Goal: Information Seeking & Learning: Understand process/instructions

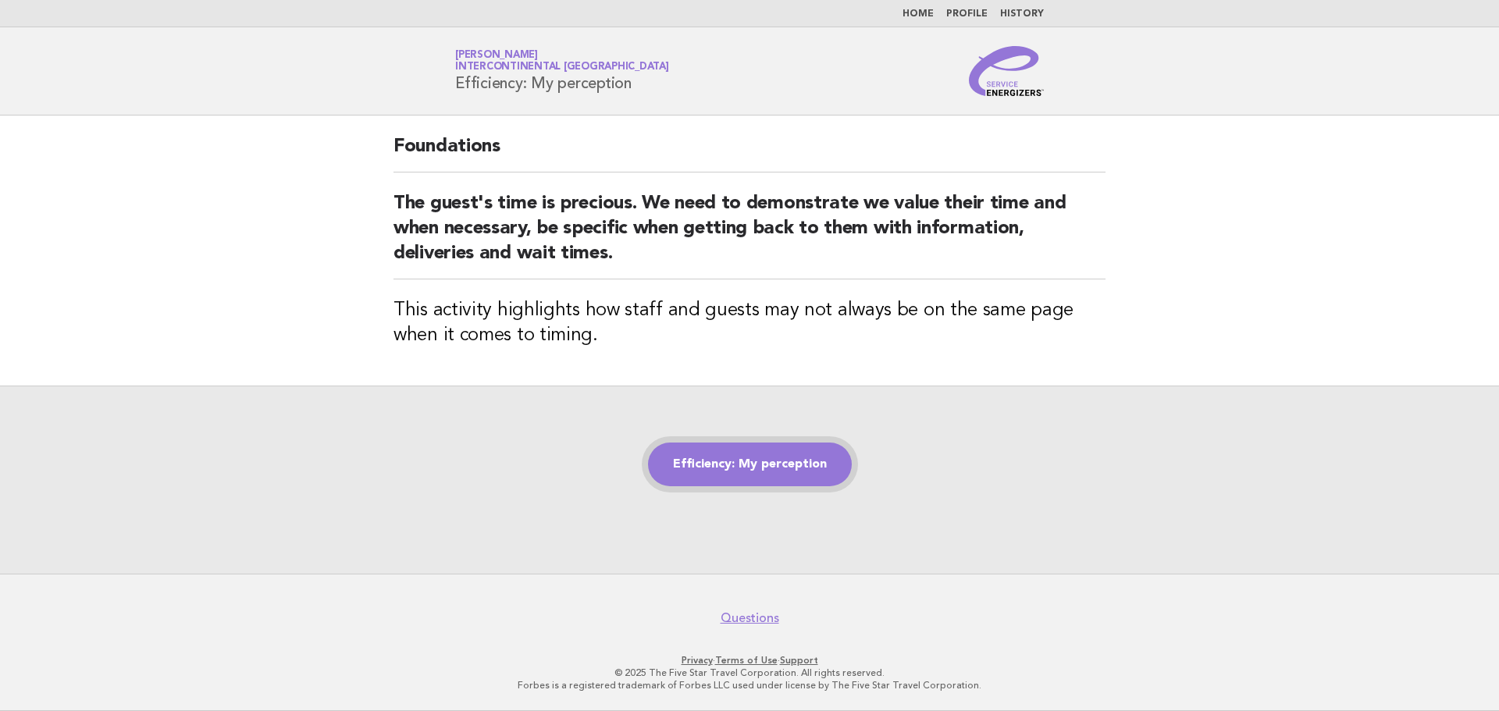
click at [749, 464] on link "Efficiency: My perception" at bounding box center [750, 465] width 204 height 44
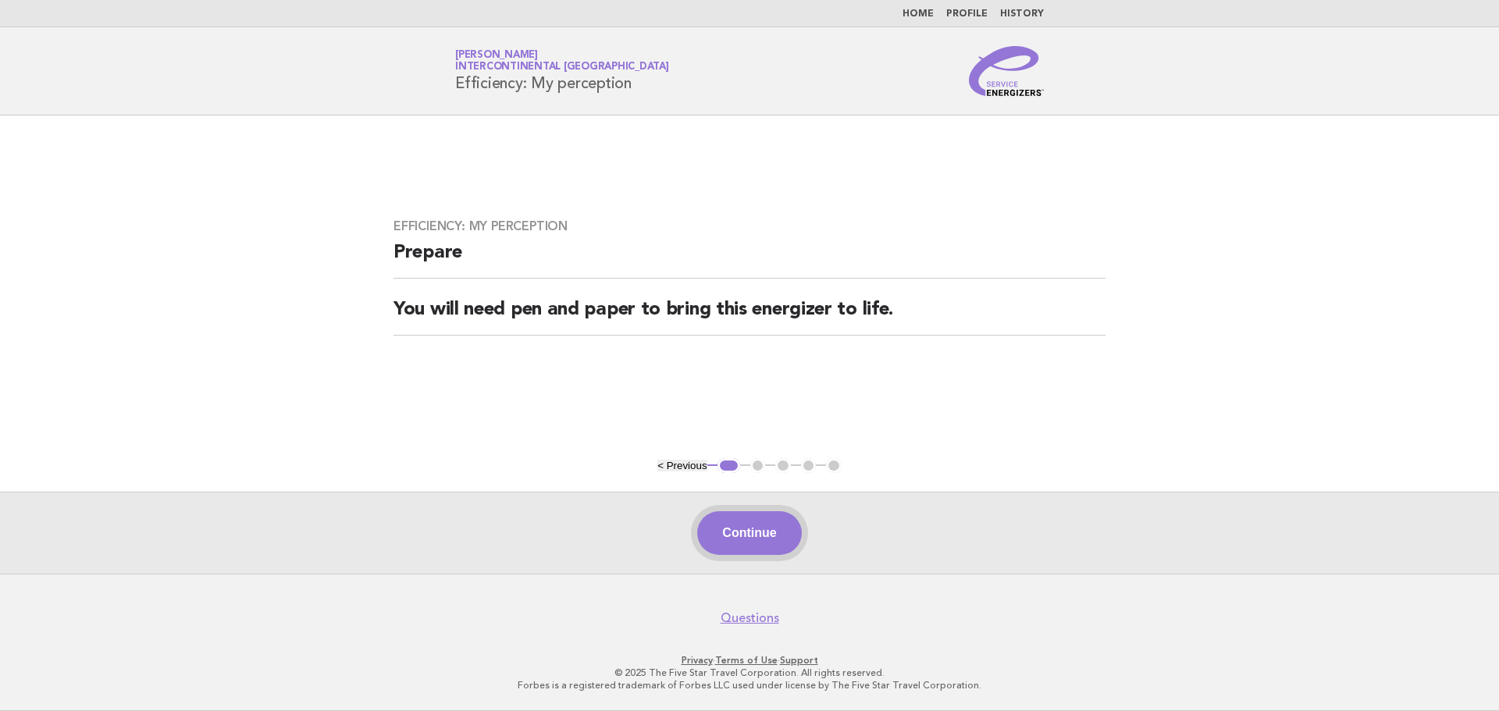
click at [754, 539] on button "Continue" at bounding box center [749, 533] width 104 height 44
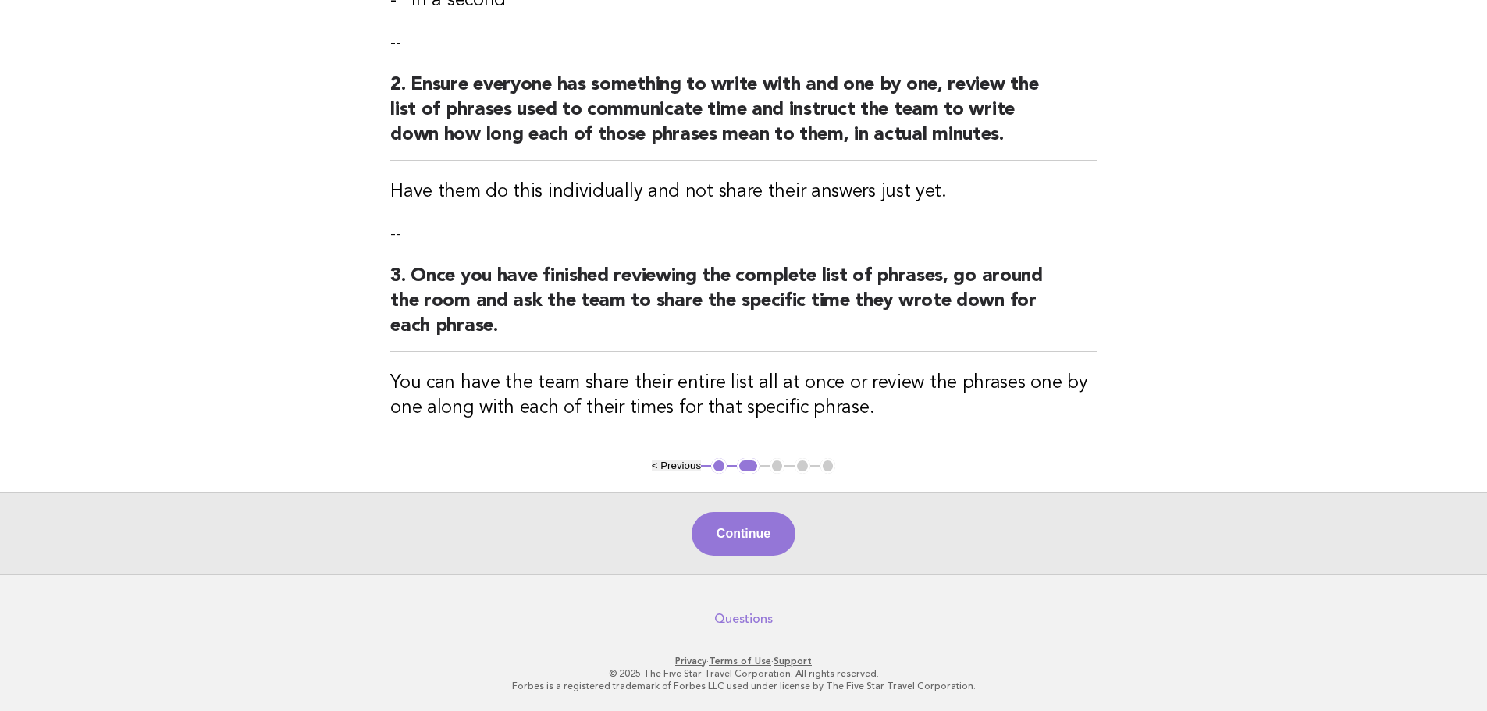
click at [739, 524] on button "Continue" at bounding box center [744, 534] width 104 height 44
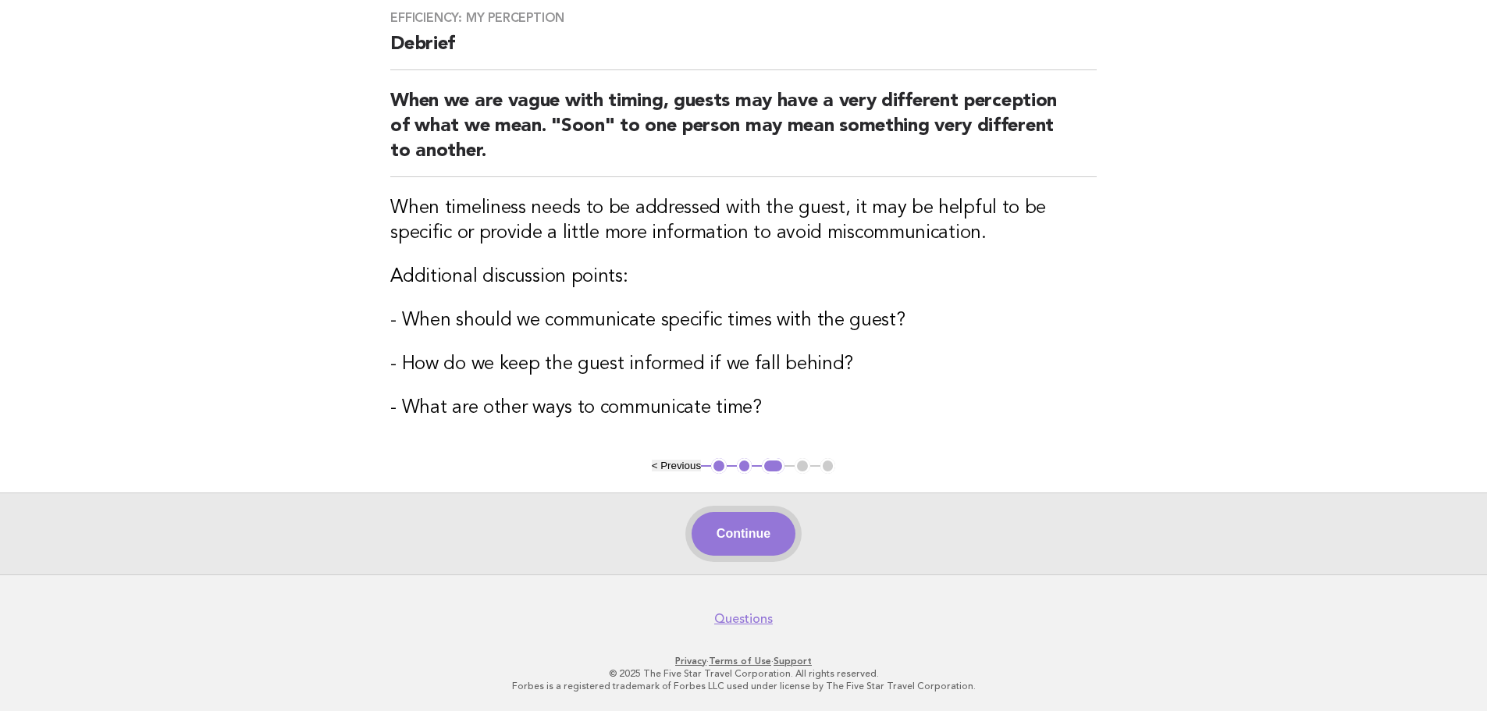
click at [742, 525] on button "Continue" at bounding box center [744, 534] width 104 height 44
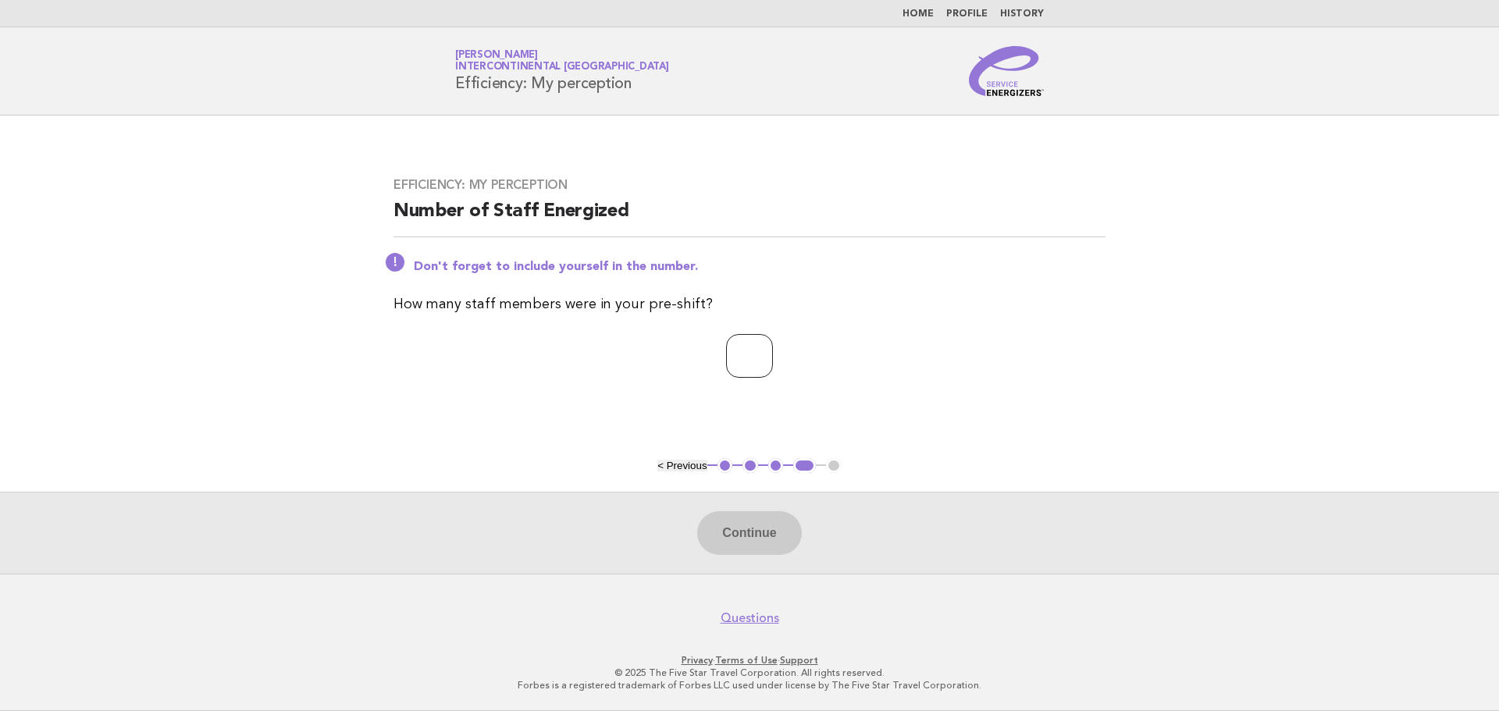
click at [733, 355] on input "number" at bounding box center [749, 356] width 47 height 44
type input "**"
click at [758, 529] on button "Continue" at bounding box center [749, 533] width 104 height 44
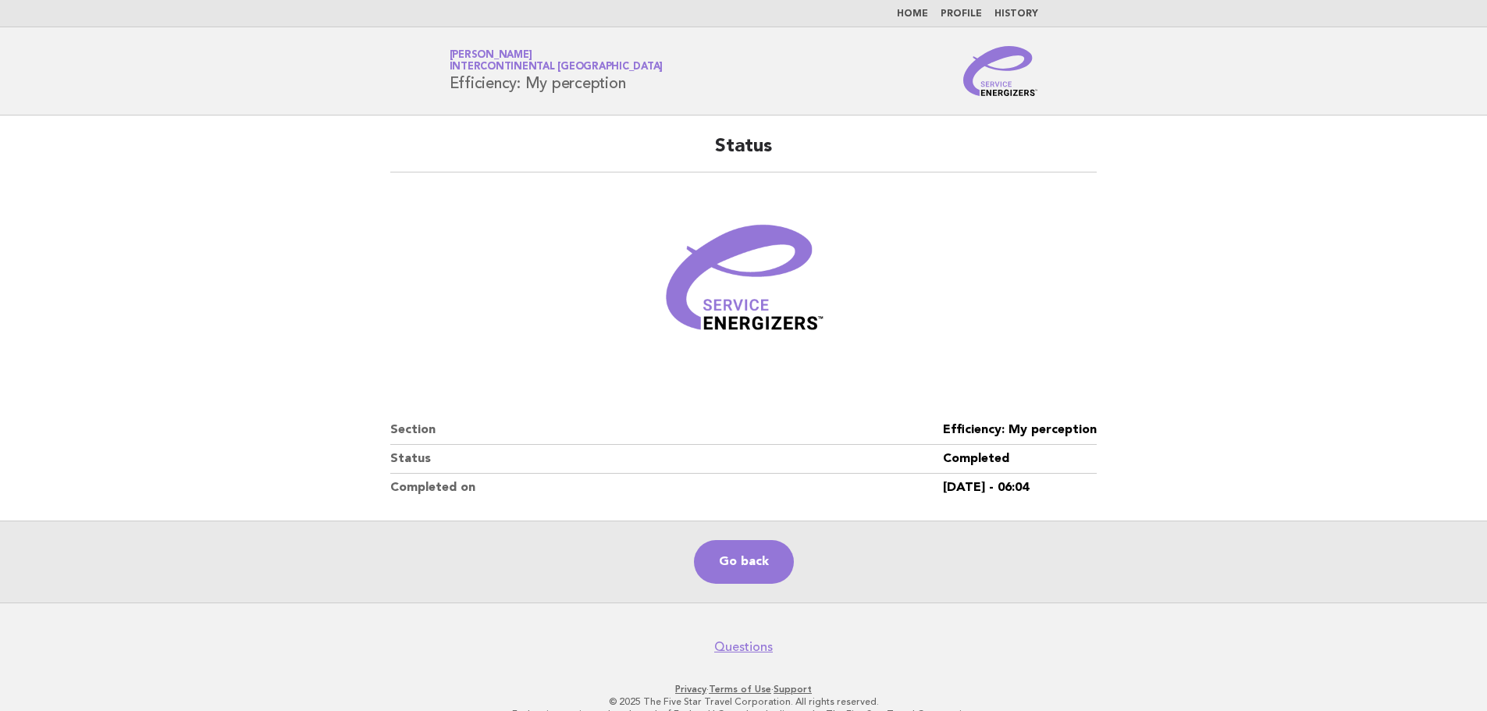
click at [920, 13] on link "Home" at bounding box center [912, 13] width 31 height 9
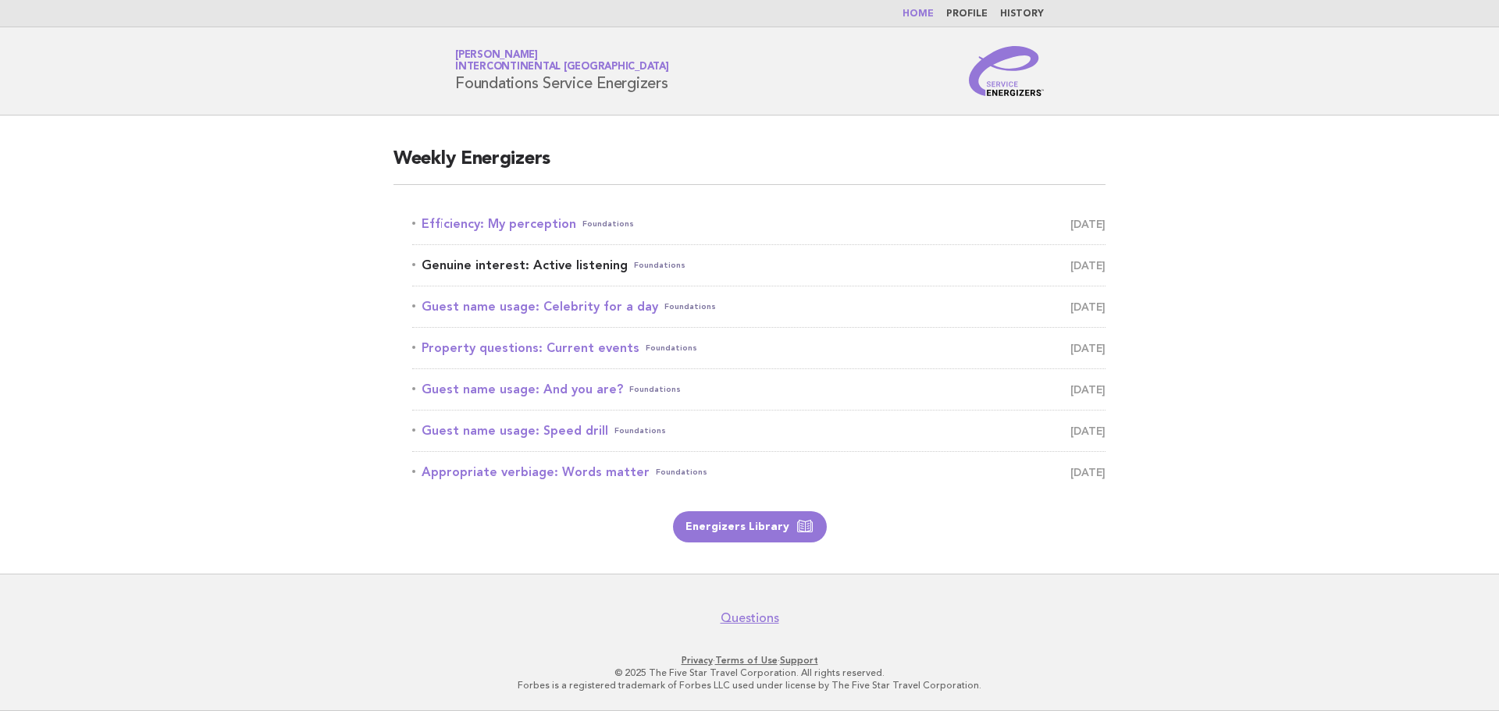
click at [539, 266] on link "Genuine interest: Active listening Foundations August 20" at bounding box center [758, 266] width 693 height 22
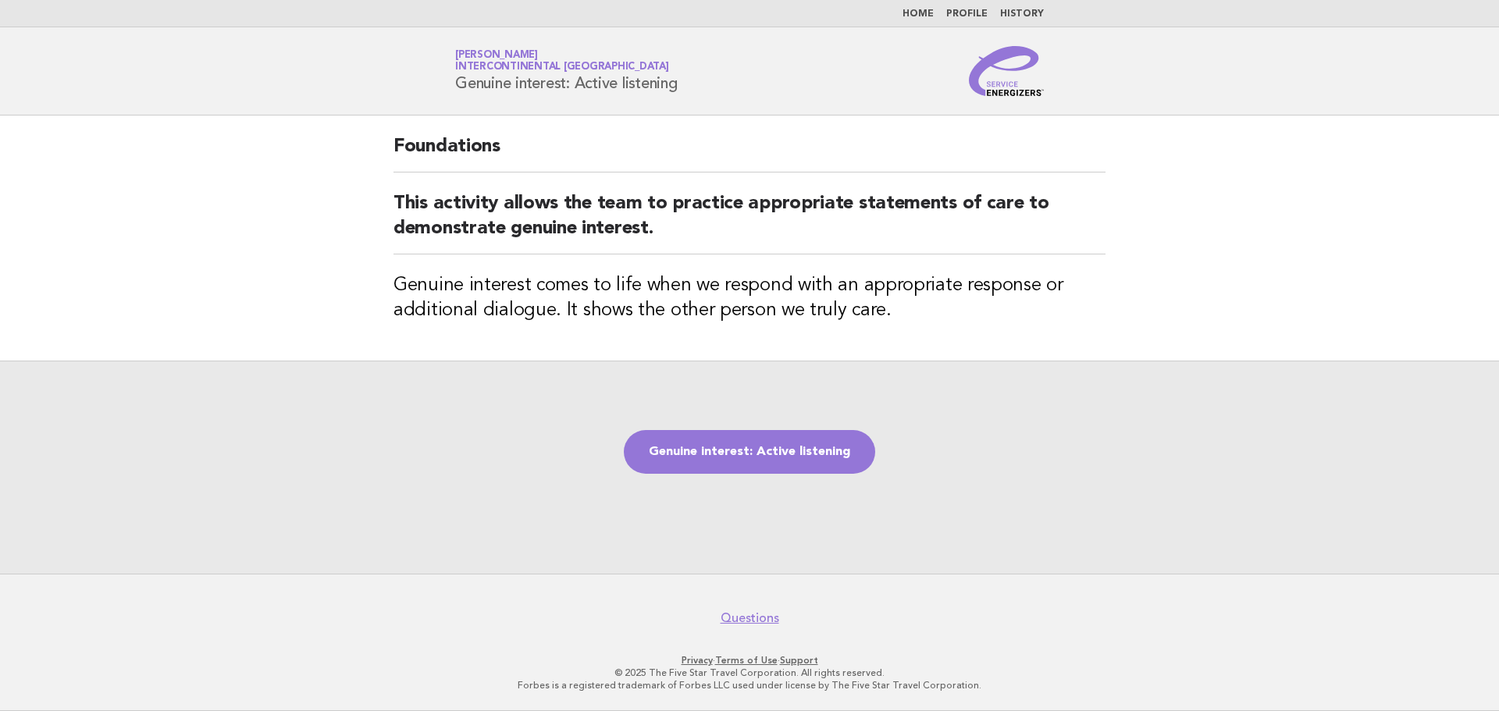
click at [219, 347] on main "Foundations This activity allows the team to practice appropriate statements of…" at bounding box center [749, 345] width 1499 height 458
click at [746, 450] on link "Genuine interest: Active listening" at bounding box center [749, 452] width 251 height 44
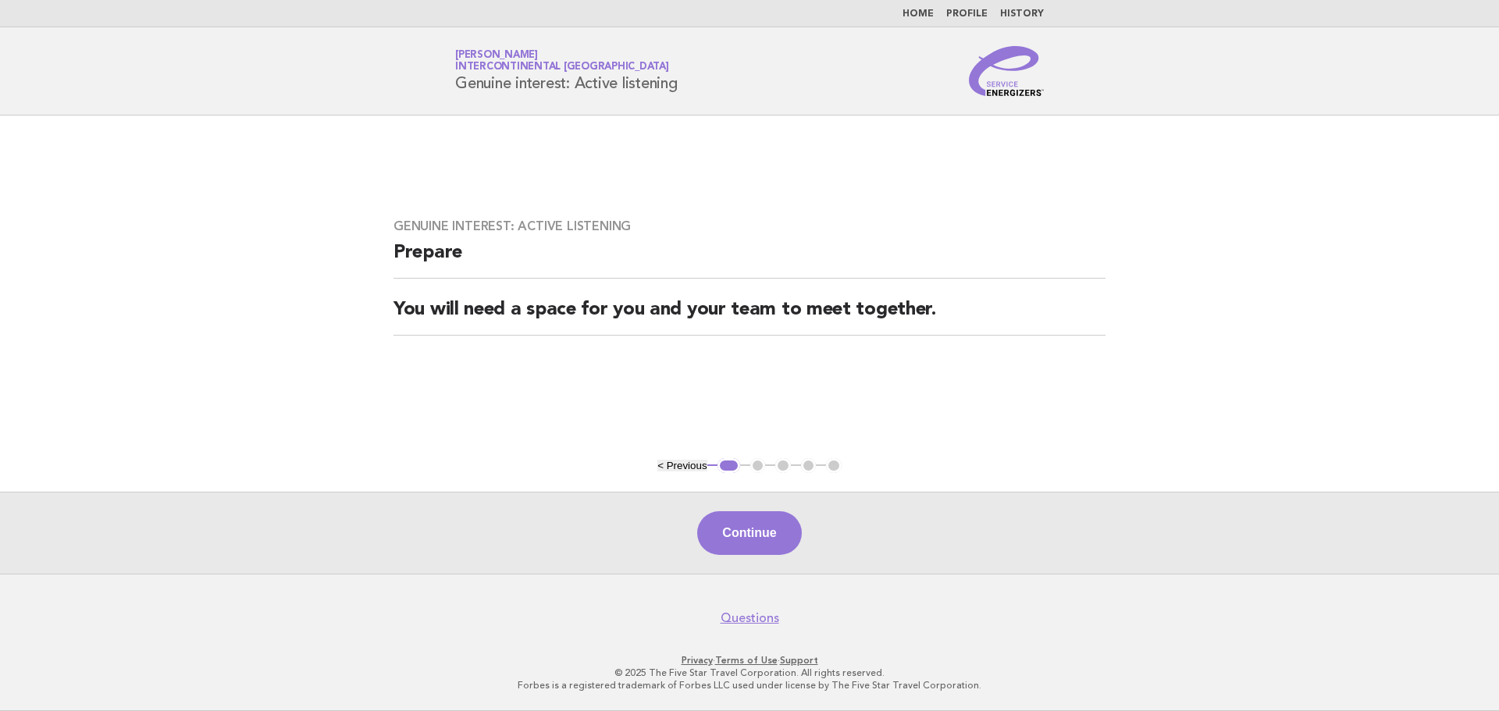
click at [268, 344] on main "Genuine interest: Active listening Prepare You will need a space for you and yo…" at bounding box center [749, 345] width 1499 height 458
click at [749, 534] on button "Continue" at bounding box center [749, 533] width 104 height 44
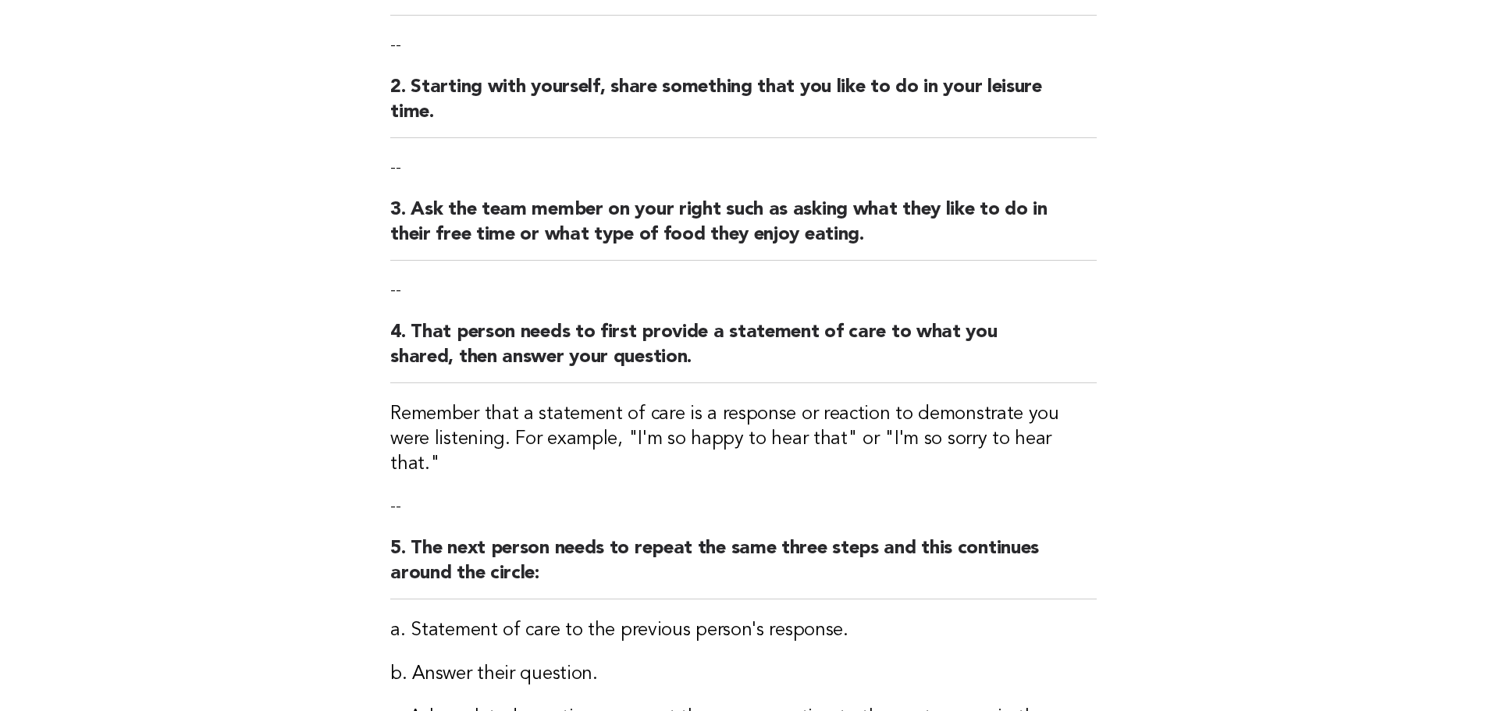
scroll to position [390, 0]
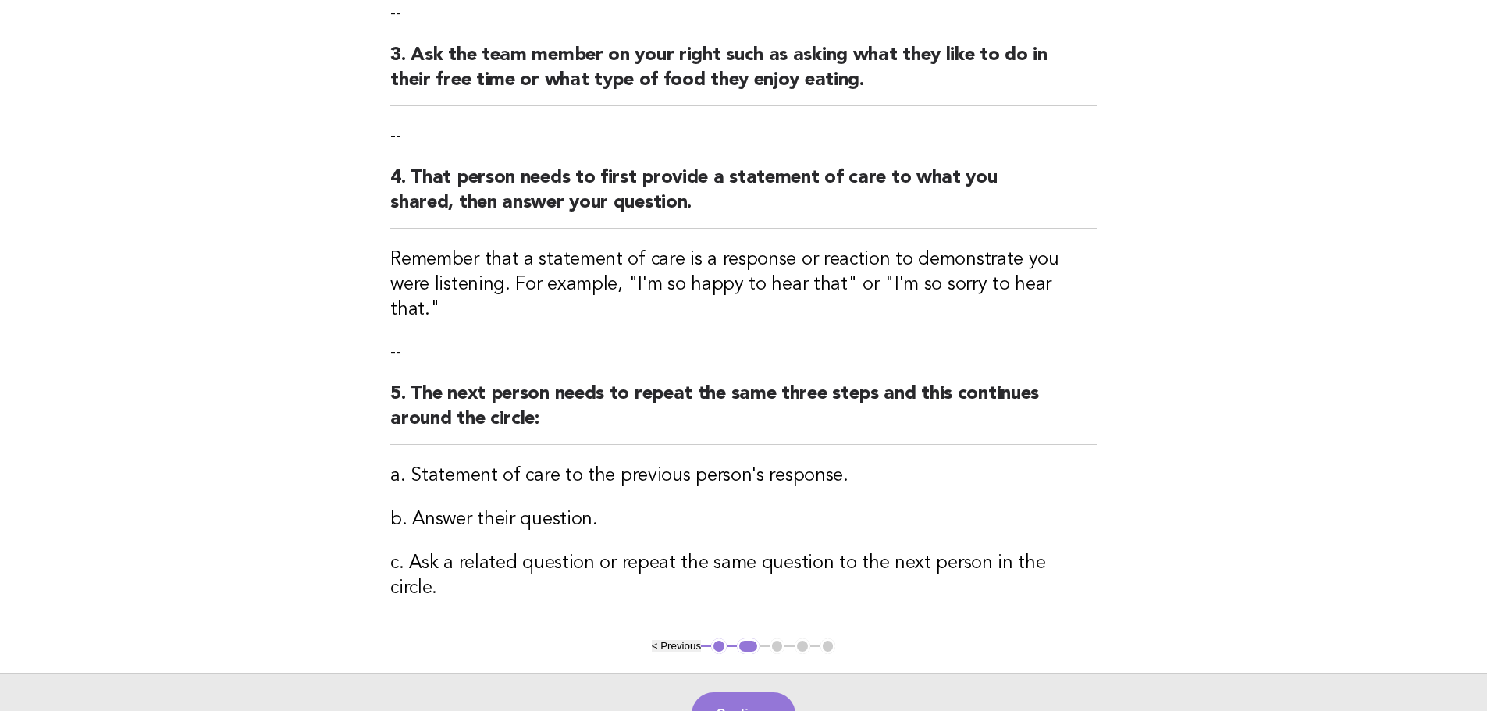
click at [252, 287] on main "Genuine interest: Active listening Activity 1. Ask the group to form a circle. …" at bounding box center [743, 240] width 1487 height 1030
click at [255, 249] on main "Genuine interest: Active listening Activity 1. Ask the group to form a circle. …" at bounding box center [743, 240] width 1487 height 1030
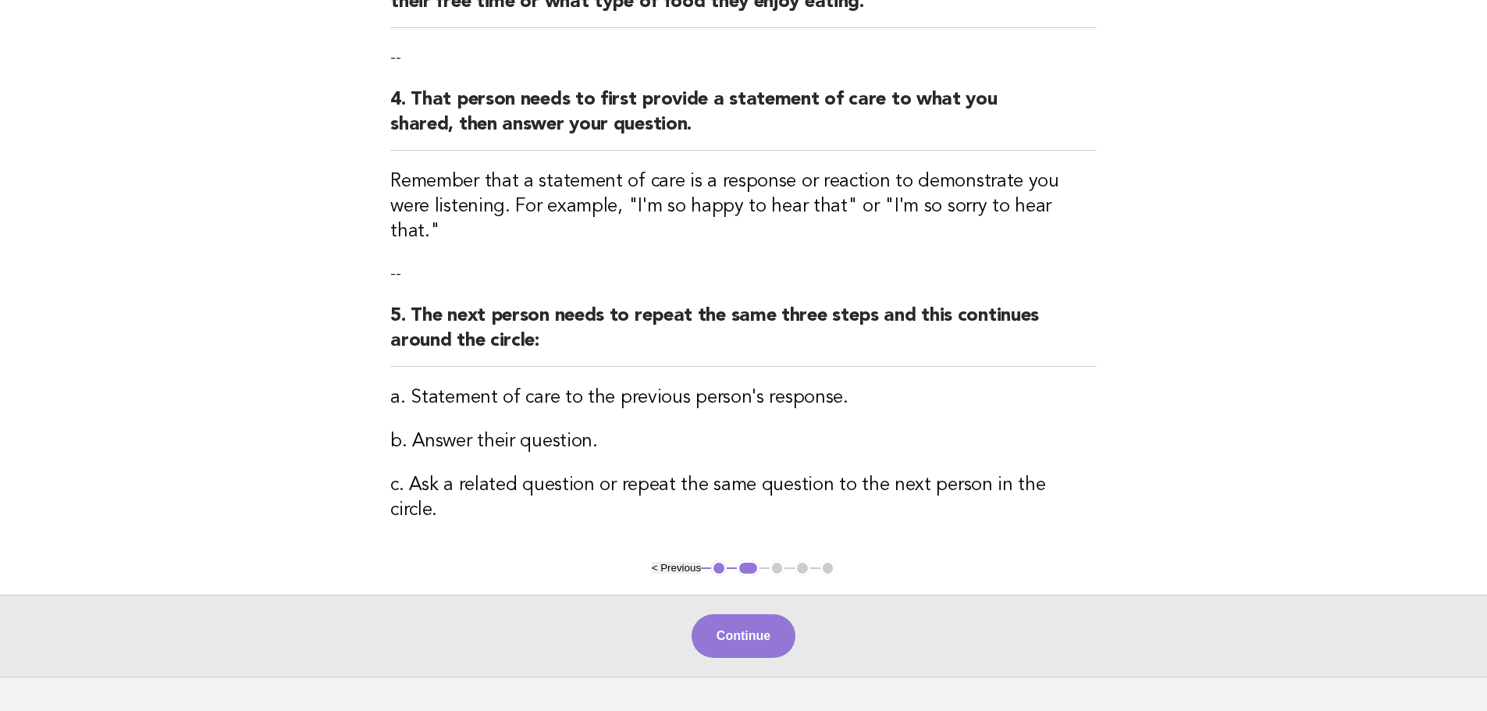
click at [206, 408] on main "Genuine interest: Active listening Activity 1. Ask the group to form a circle. …" at bounding box center [743, 162] width 1487 height 1030
click at [753, 614] on button "Continue" at bounding box center [744, 636] width 104 height 44
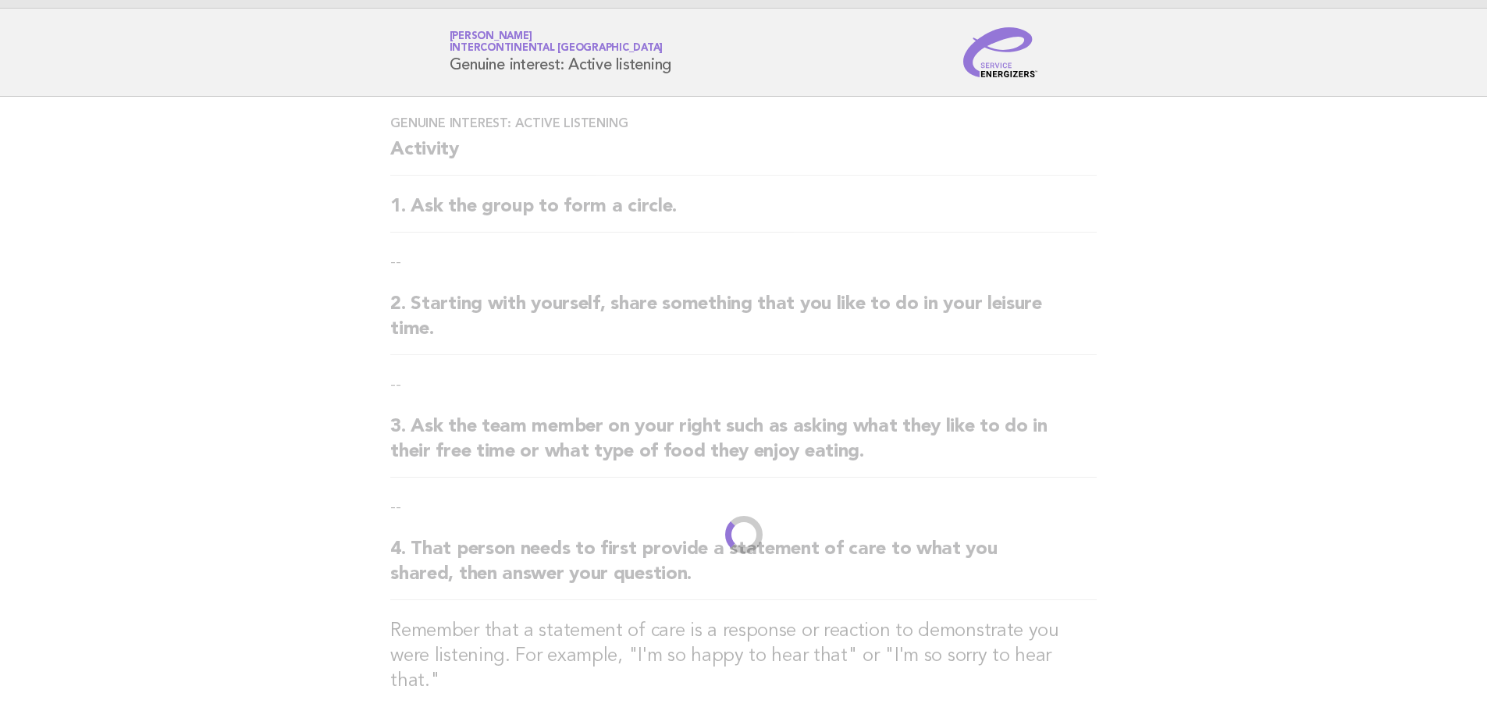
scroll to position [0, 0]
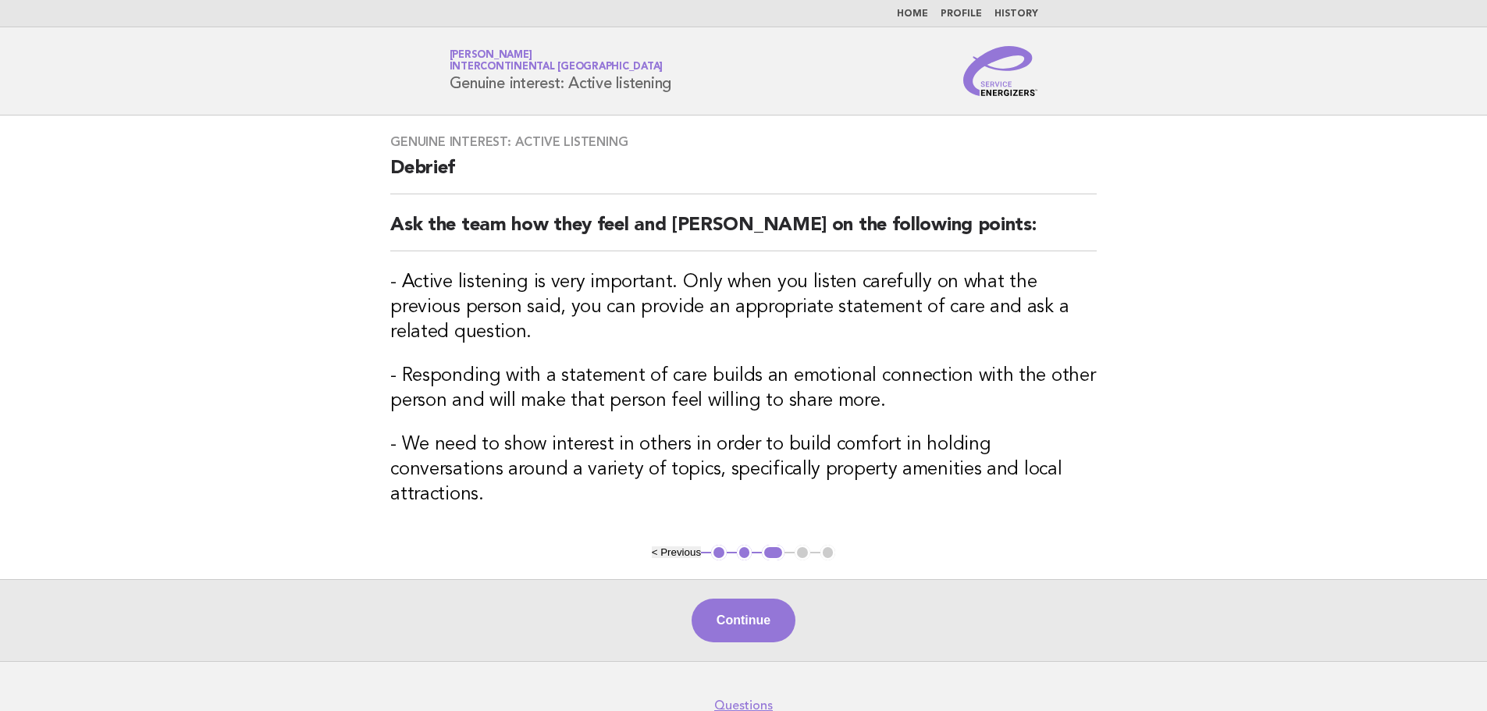
drag, startPoint x: 178, startPoint y: 287, endPoint x: 192, endPoint y: 287, distance: 14.1
click at [181, 287] on main "Genuine interest: Active listening Debrief Ask the team how they feel and debri…" at bounding box center [743, 389] width 1487 height 546
